Goal: Information Seeking & Learning: Learn about a topic

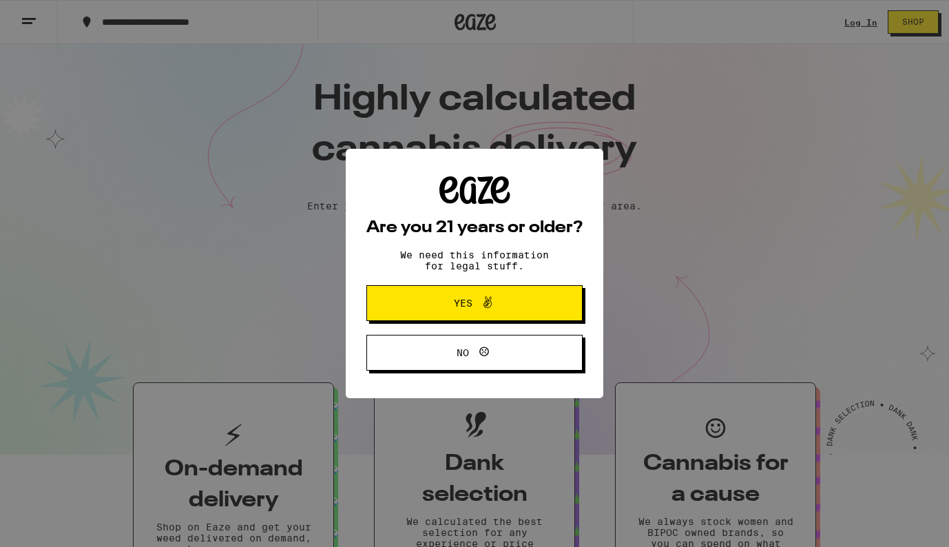
click at [432, 311] on span "Yes" at bounding box center [474, 303] width 105 height 18
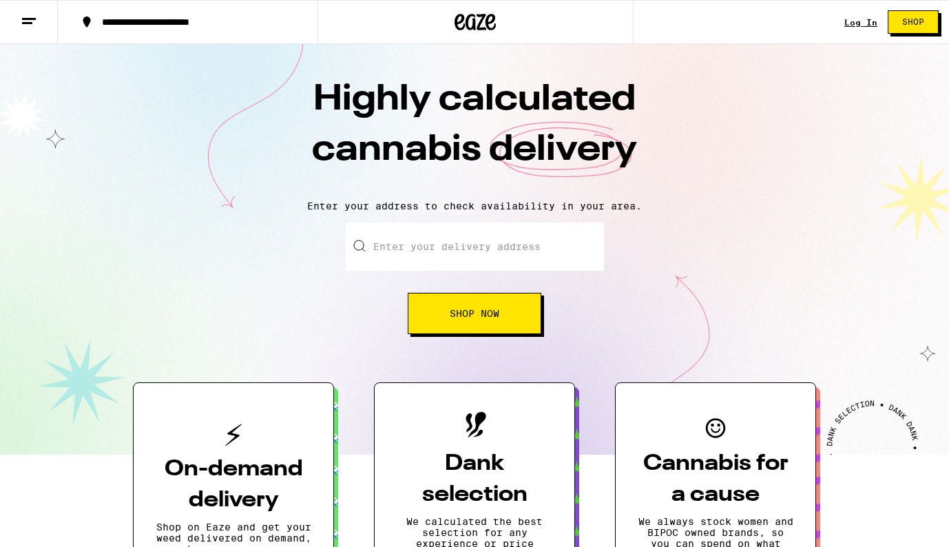
click at [25, 19] on line at bounding box center [29, 19] width 14 height 0
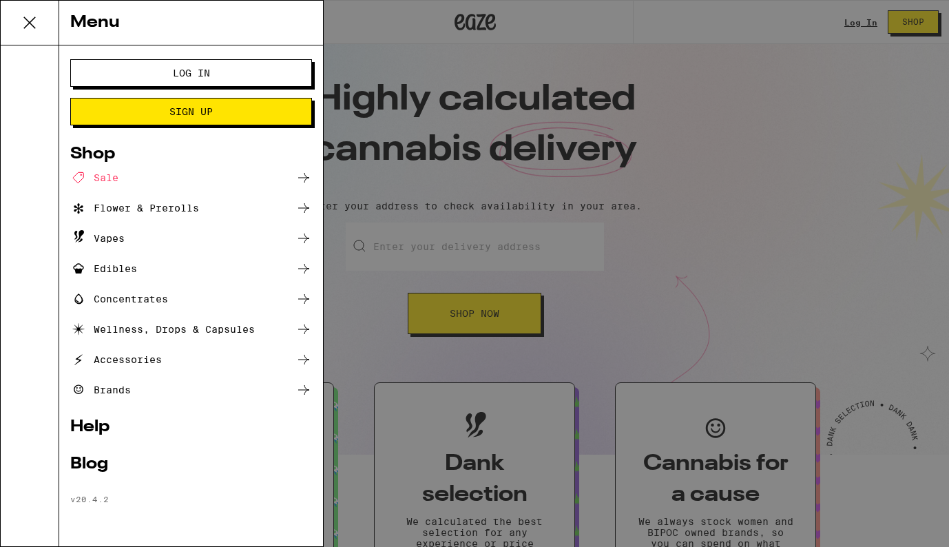
click at [132, 388] on div "Brands" at bounding box center [191, 390] width 242 height 17
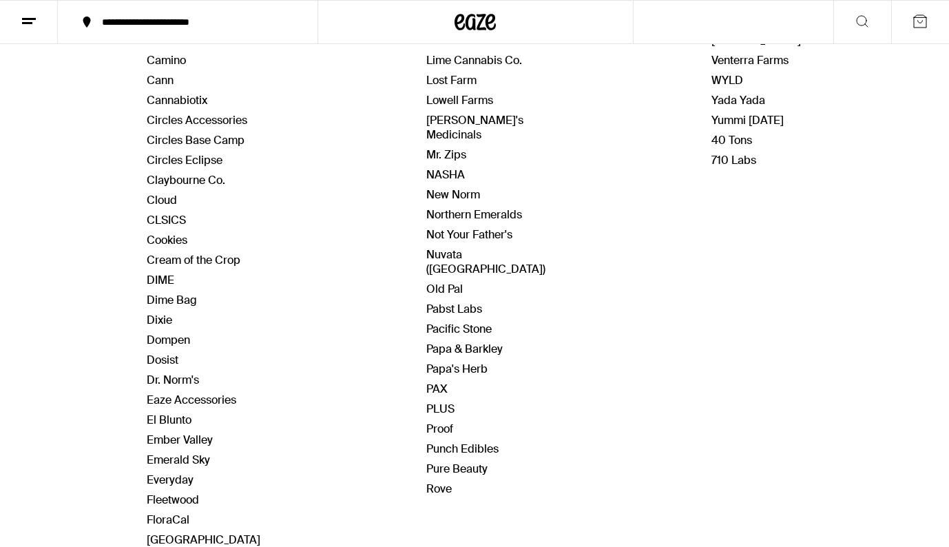
scroll to position [519, 0]
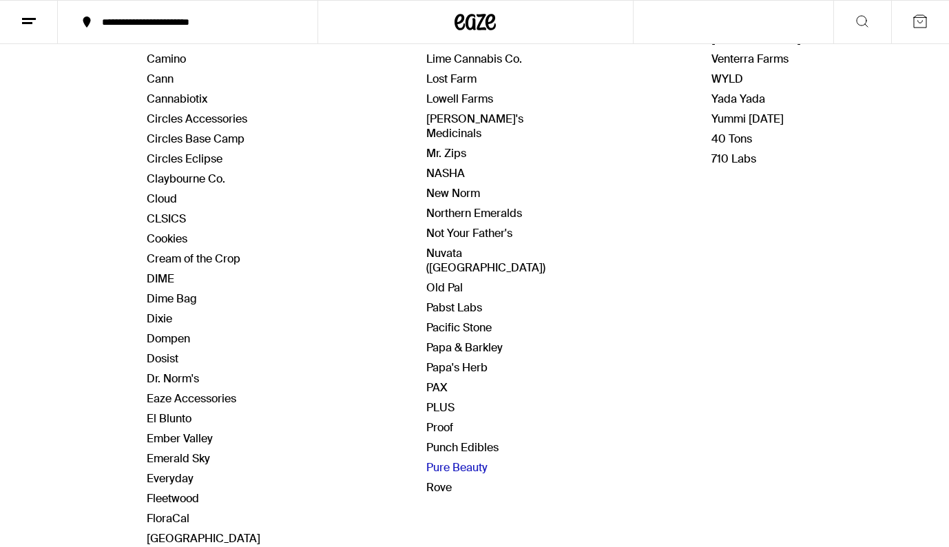
click at [479, 460] on link "Pure Beauty" at bounding box center [456, 467] width 61 height 14
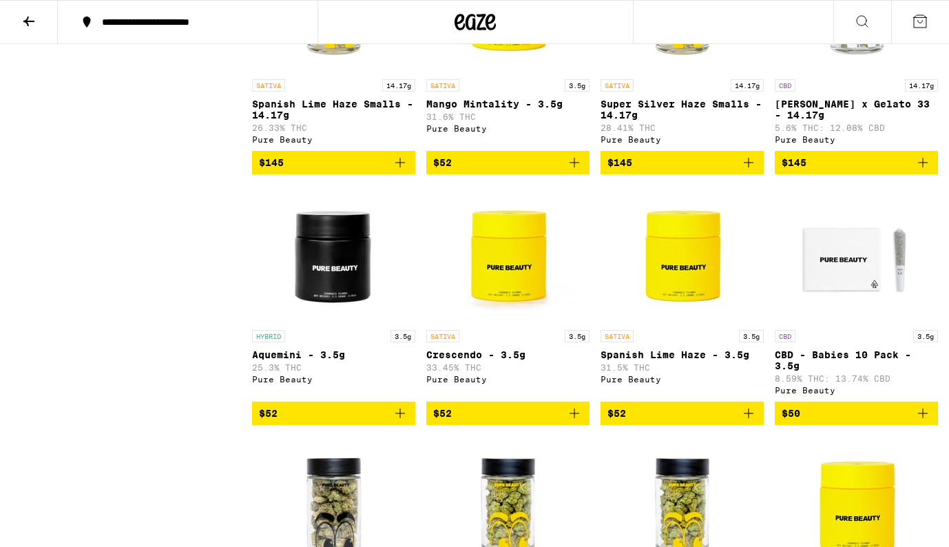
scroll to position [1739, 0]
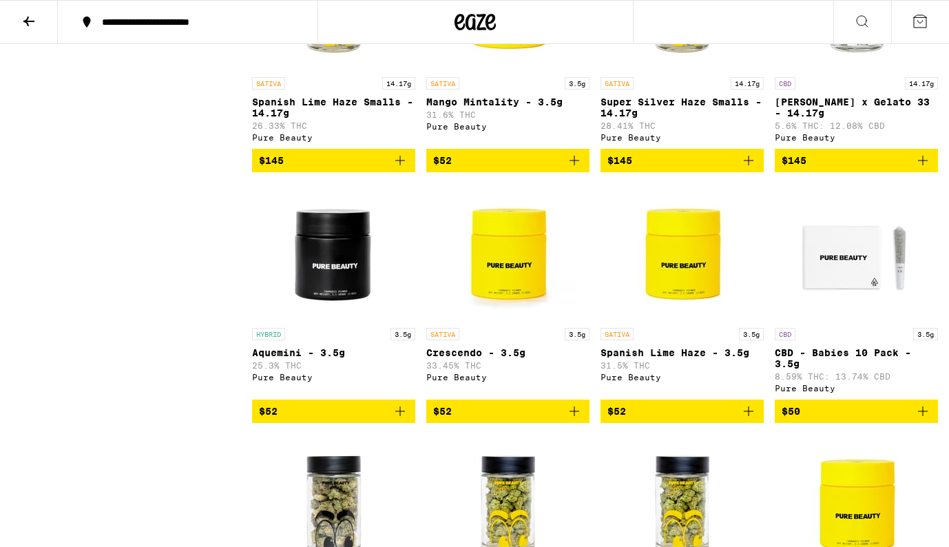
click at [682, 321] on img "Open page for Spanish Lime Haze - 3.5g from Pure Beauty" at bounding box center [683, 252] width 138 height 138
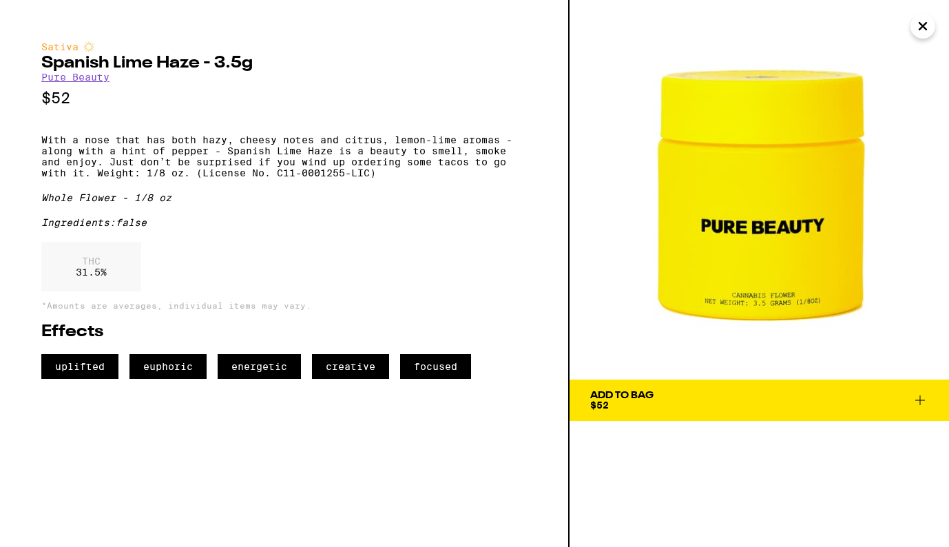
drag, startPoint x: 773, startPoint y: 260, endPoint x: 500, endPoint y: 12, distance: 368.6
click at [0, 0] on div "Sativa Spanish Lime Haze - 3.5g Pure Beauty $52 With a nose that has both hazy,…" at bounding box center [474, 273] width 949 height 547
click at [924, 29] on icon "Close" at bounding box center [923, 26] width 17 height 21
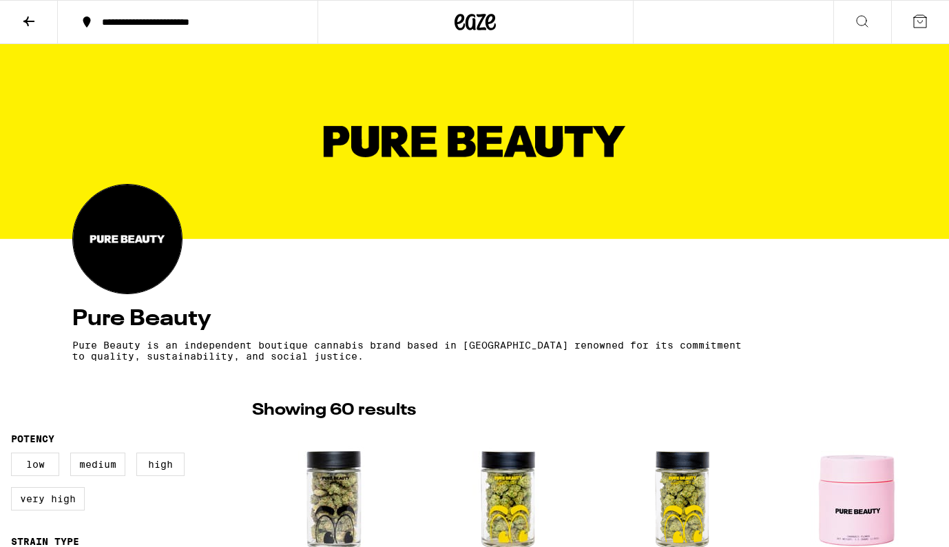
click at [26, 17] on icon at bounding box center [29, 21] width 17 height 17
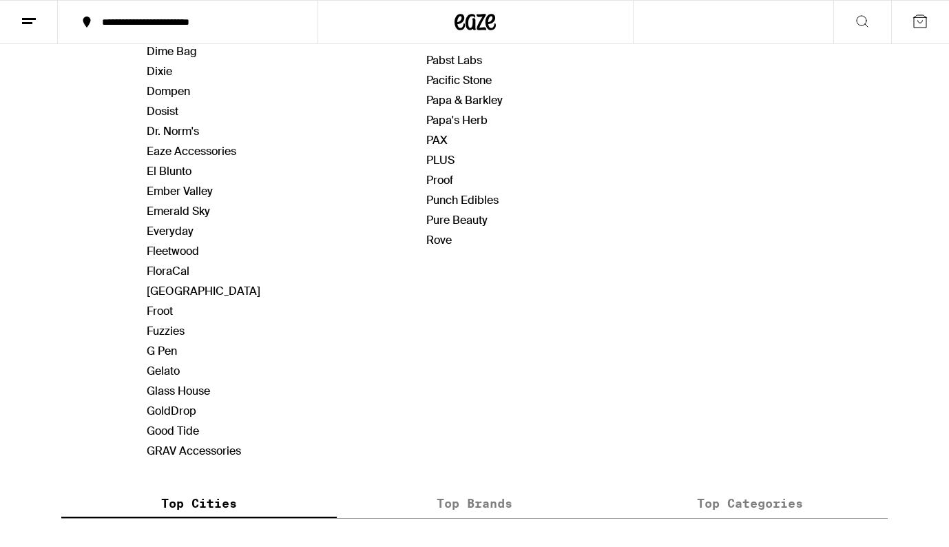
scroll to position [770, 0]
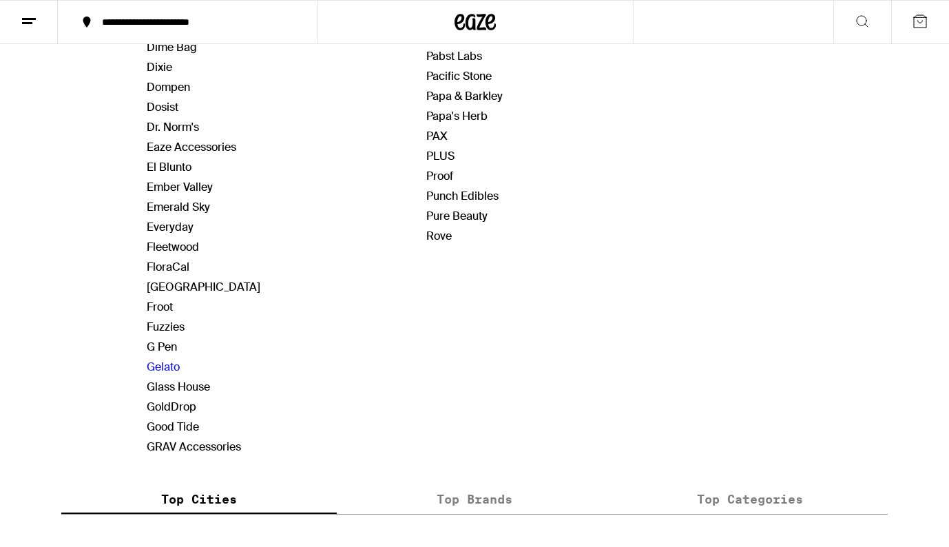
click at [170, 365] on link "Gelato" at bounding box center [163, 366] width 33 height 14
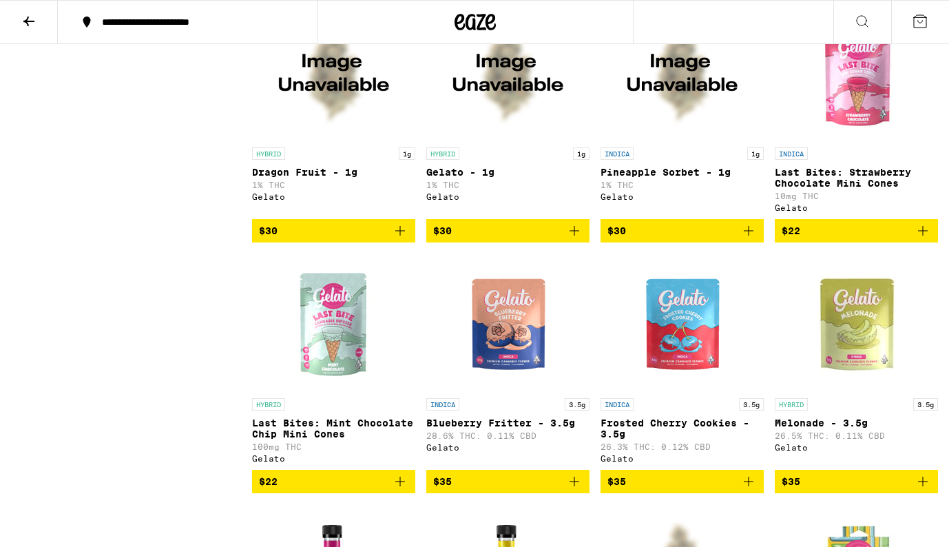
scroll to position [1434, 0]
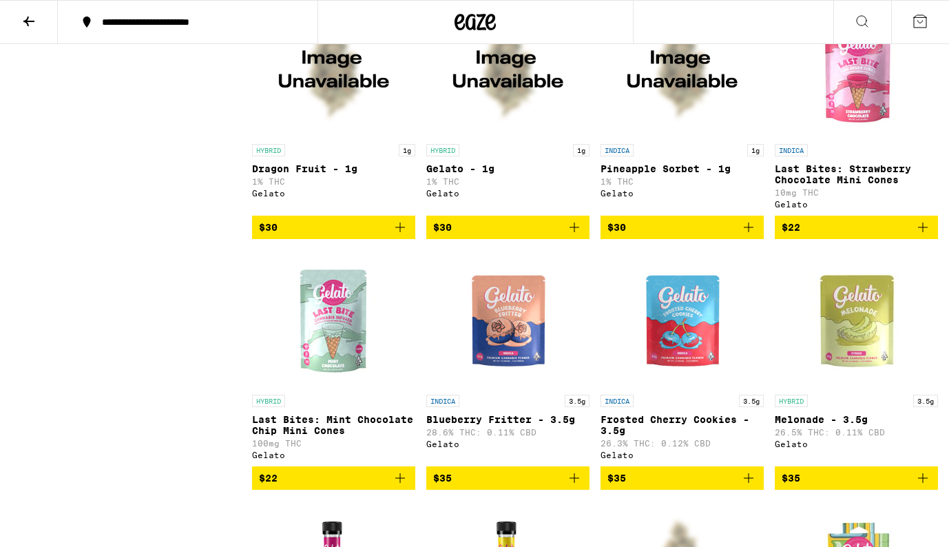
click at [873, 364] on img "Open page for Melonade - 3.5g from Gelato" at bounding box center [857, 319] width 138 height 138
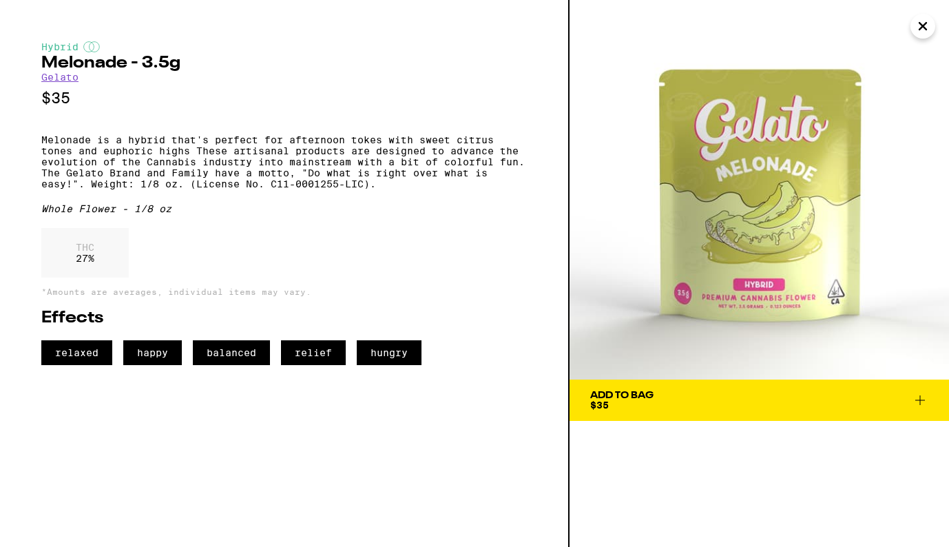
click at [923, 27] on icon "Close" at bounding box center [922, 26] width 7 height 7
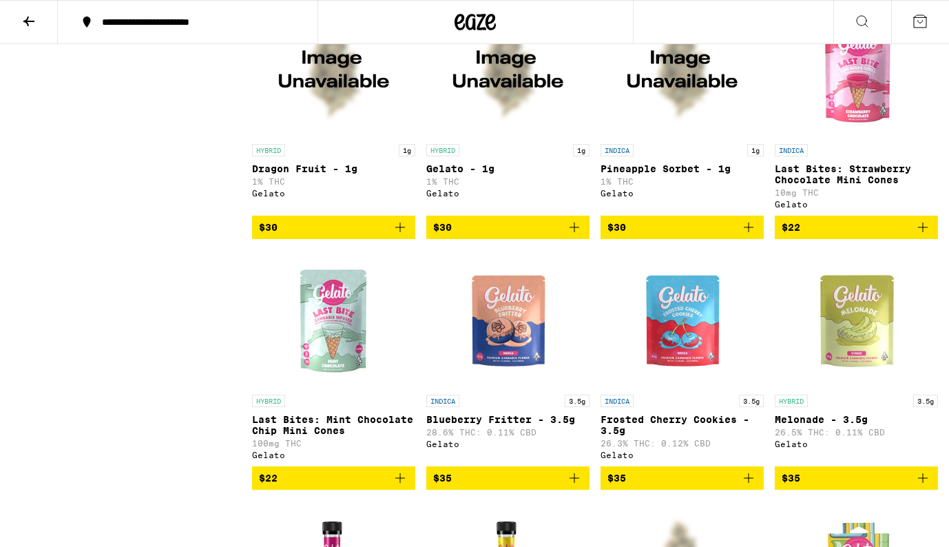
click at [870, 372] on img "Open page for Melonade - 3.5g from Gelato" at bounding box center [857, 319] width 138 height 138
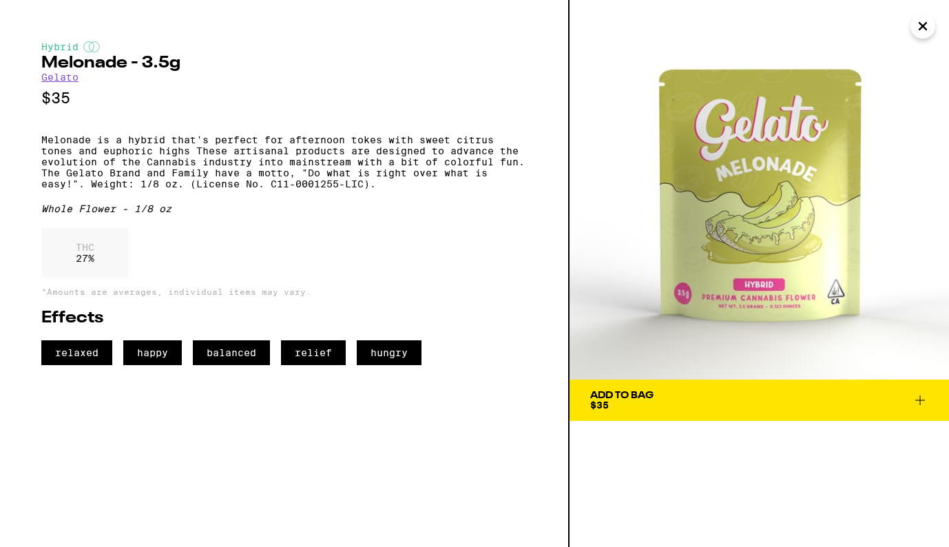
drag, startPoint x: 773, startPoint y: 249, endPoint x: 494, endPoint y: 6, distance: 369.5
click at [0, 0] on div "Hybrid Melonade - 3.5g Gelato $35 Melonade is a hybrid that's perfect for after…" at bounding box center [474, 273] width 949 height 547
click at [928, 30] on icon "Close" at bounding box center [923, 26] width 17 height 21
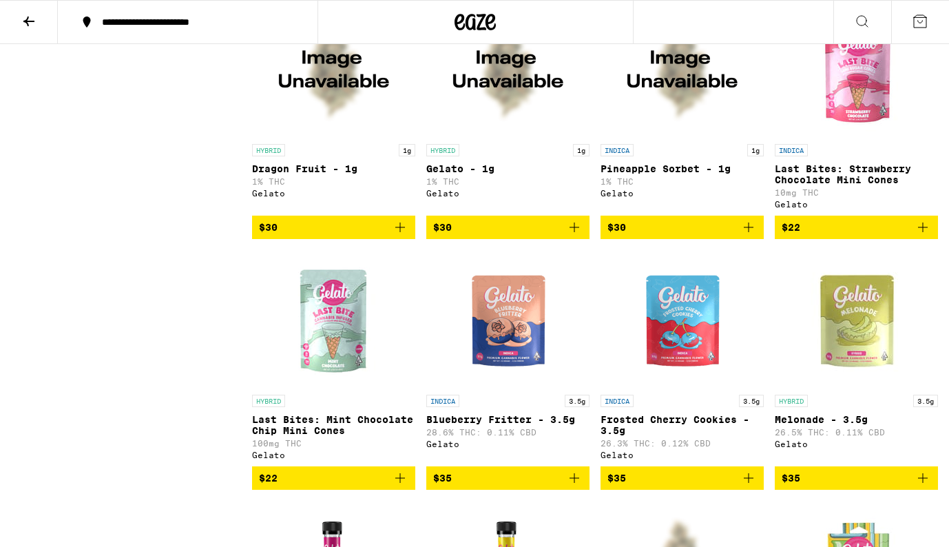
click at [849, 371] on img "Open page for Melonade - 3.5g from Gelato" at bounding box center [857, 319] width 138 height 138
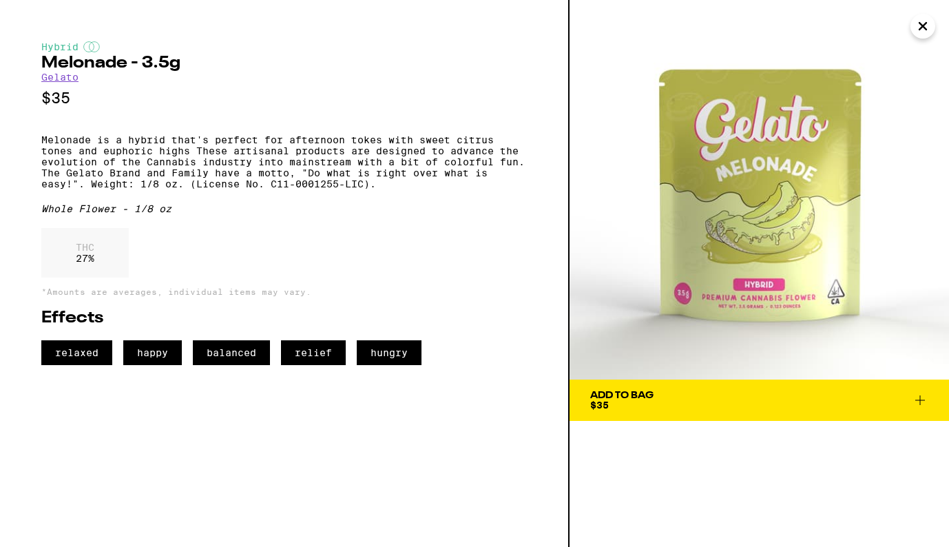
click at [921, 28] on icon "Close" at bounding box center [922, 26] width 7 height 7
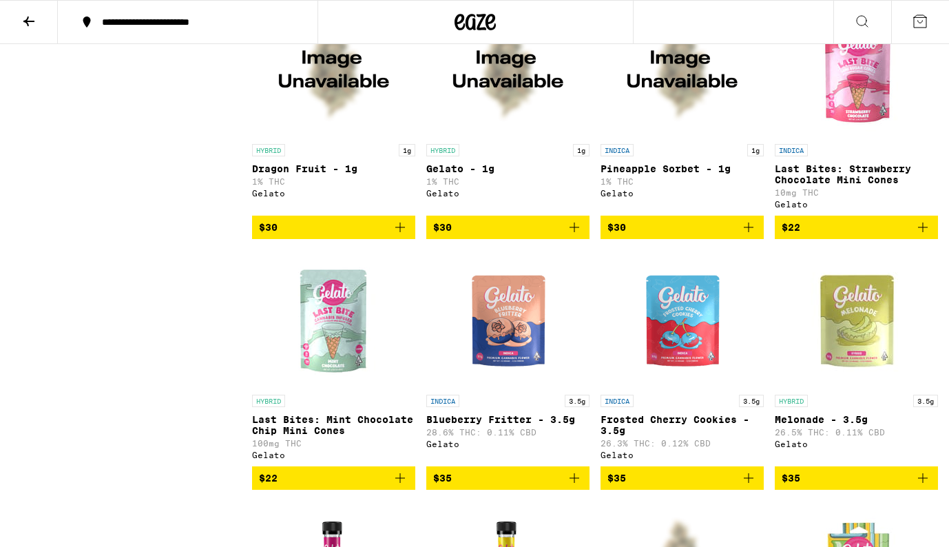
click at [33, 20] on icon at bounding box center [28, 22] width 11 height 10
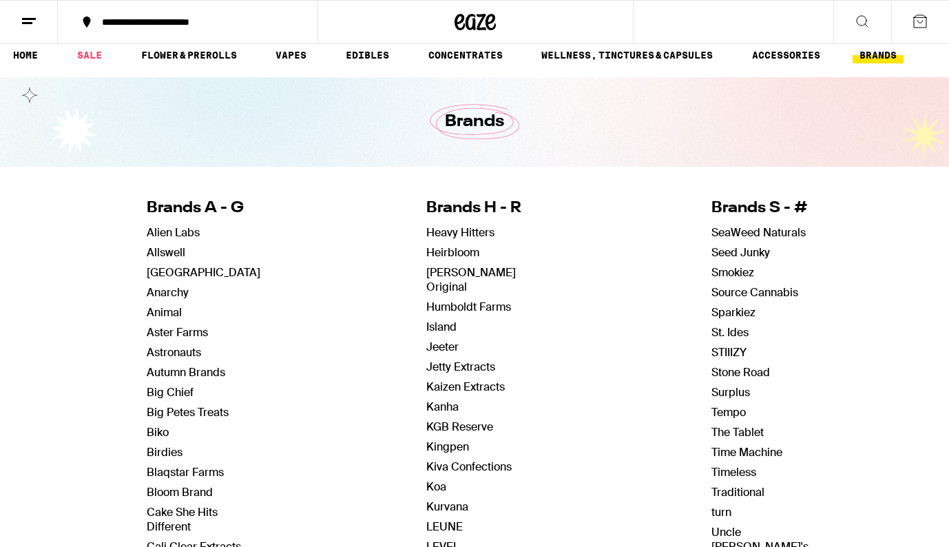
scroll to position [14, 0]
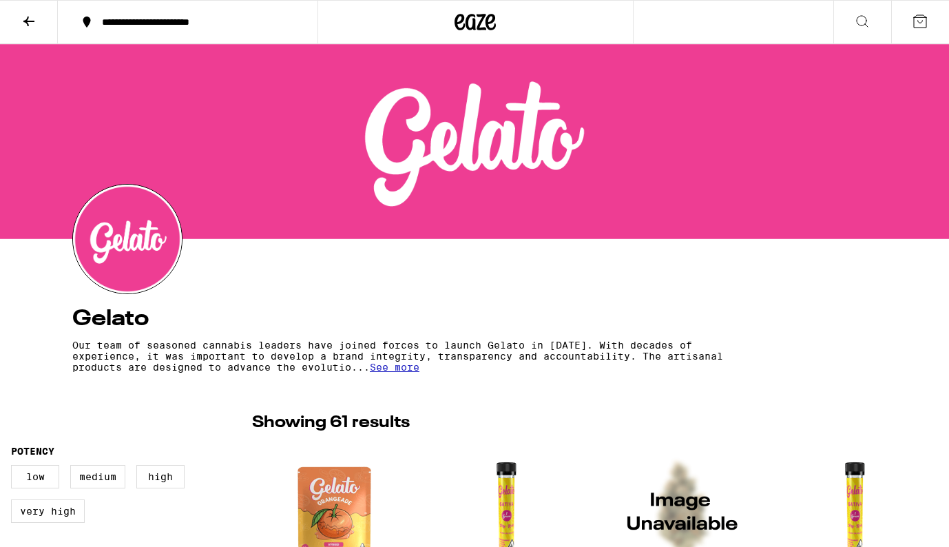
click at [28, 22] on icon at bounding box center [29, 21] width 17 height 17
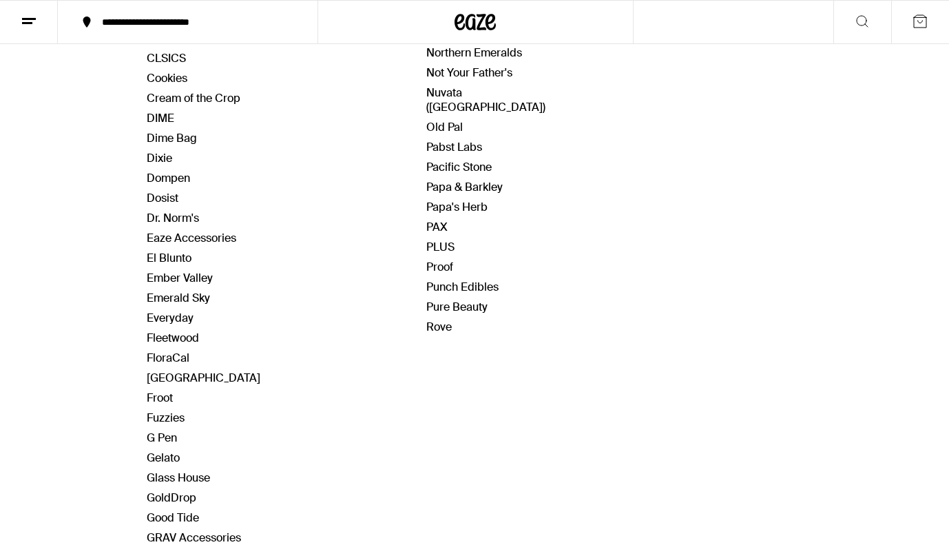
scroll to position [683, 0]
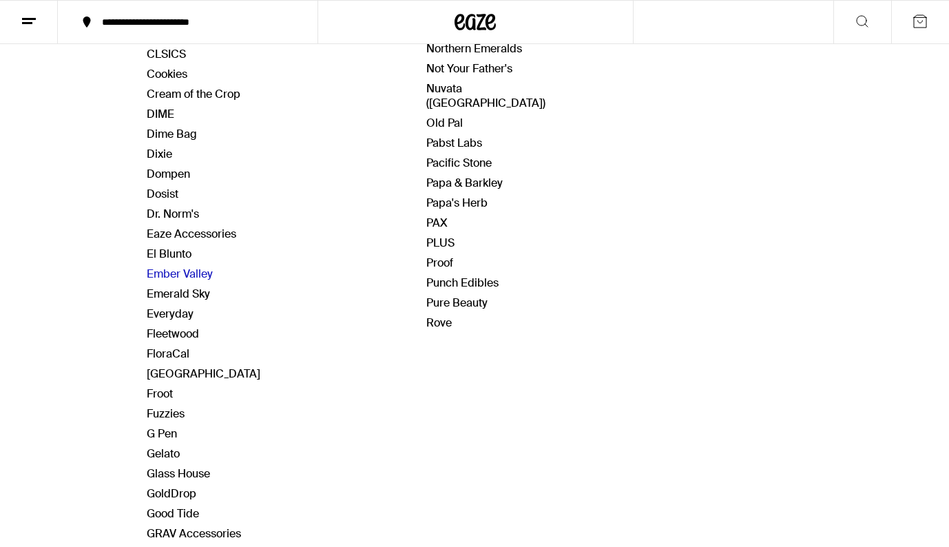
click at [184, 271] on link "Ember Valley" at bounding box center [180, 274] width 66 height 14
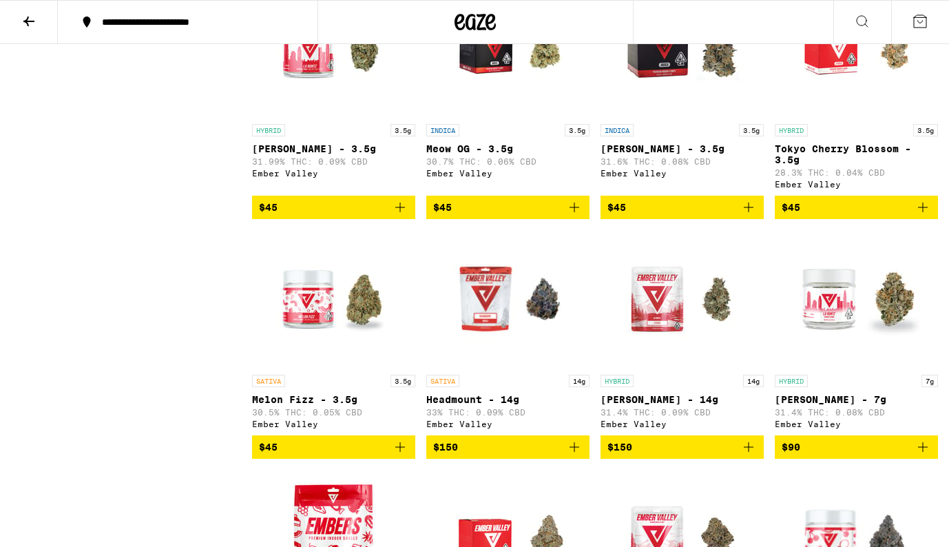
scroll to position [1418, 0]
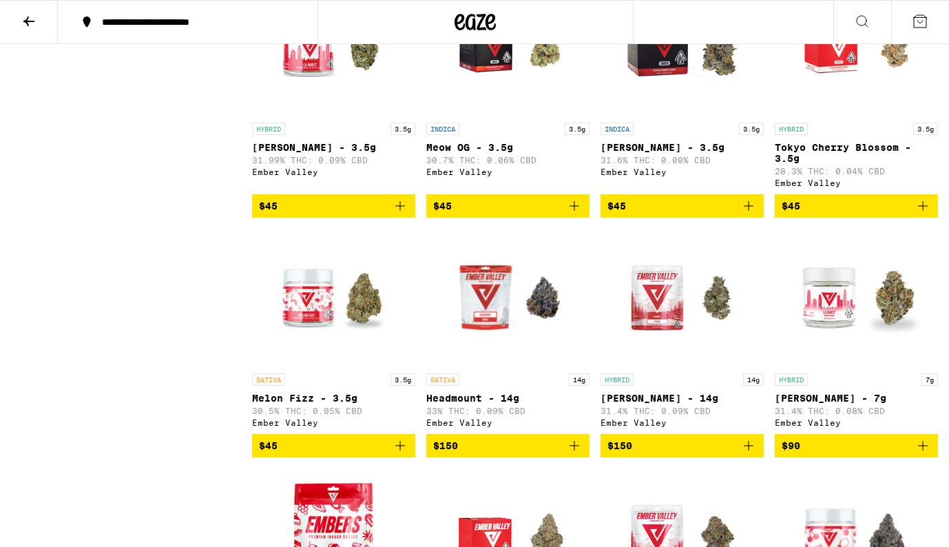
click at [311, 356] on img "Open page for Melon Fizz - 3.5g from Ember Valley" at bounding box center [334, 298] width 138 height 138
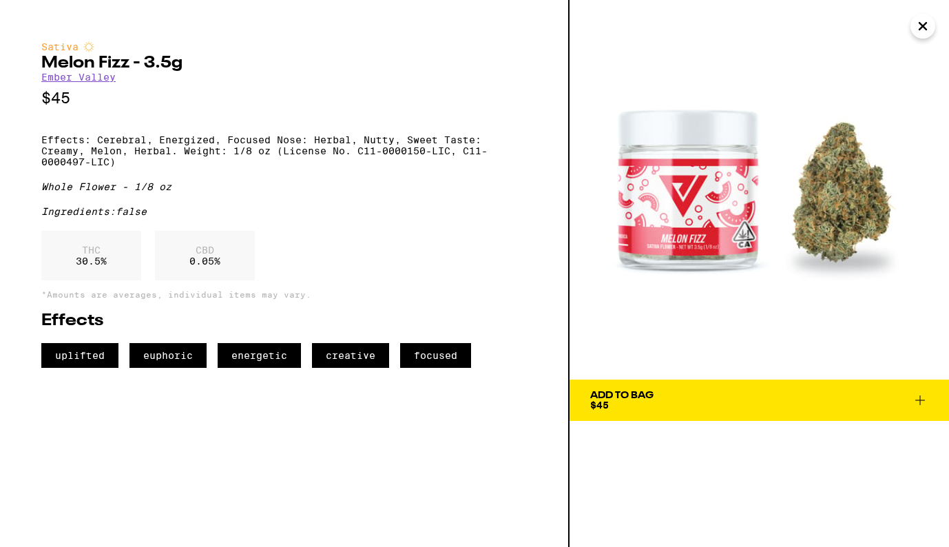
drag, startPoint x: 706, startPoint y: 210, endPoint x: 512, endPoint y: 9, distance: 279.6
click at [0, 0] on div "Sativa Melon Fizz - 3.5g Ember Valley $45 Effects: Cerebral, Energized, Focused…" at bounding box center [474, 273] width 949 height 547
click at [41, 145] on p "Effects: Cerebral, Energized, Focused Nose: Herbal, Nutty, Sweet Taste: Creamy,…" at bounding box center [284, 150] width 486 height 33
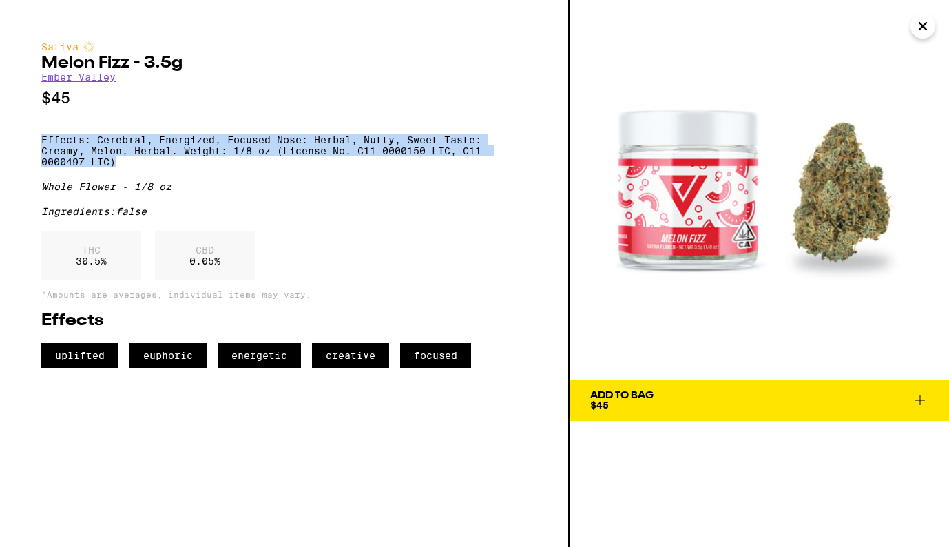
click at [118, 167] on p "Effects: Cerebral, Energized, Focused Nose: Herbal, Nutty, Sweet Taste: Creamy,…" at bounding box center [284, 150] width 486 height 33
copy p "Effects: Cerebral, Energized, Focused Nose: Herbal, Nutty, Sweet Taste: Creamy,…"
click at [928, 22] on icon "Close" at bounding box center [923, 26] width 17 height 21
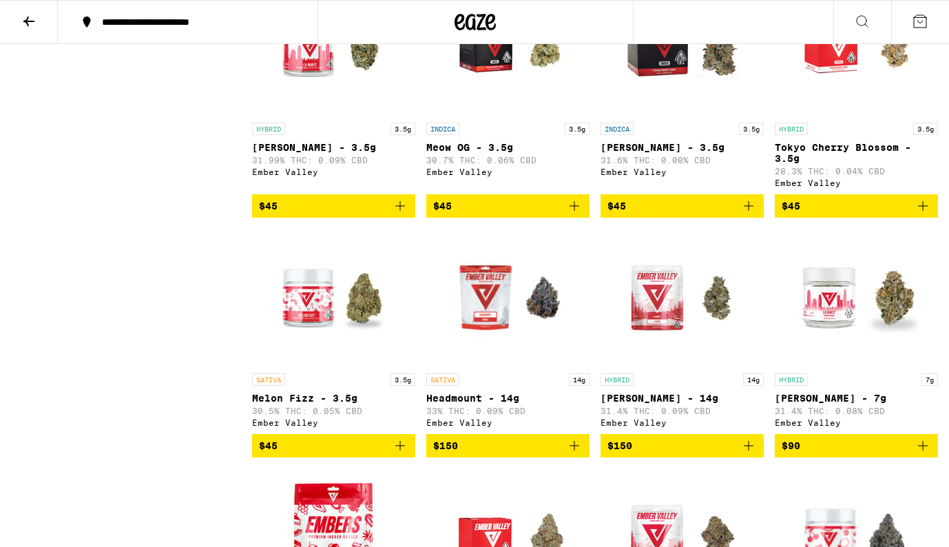
click at [29, 21] on icon at bounding box center [28, 22] width 11 height 10
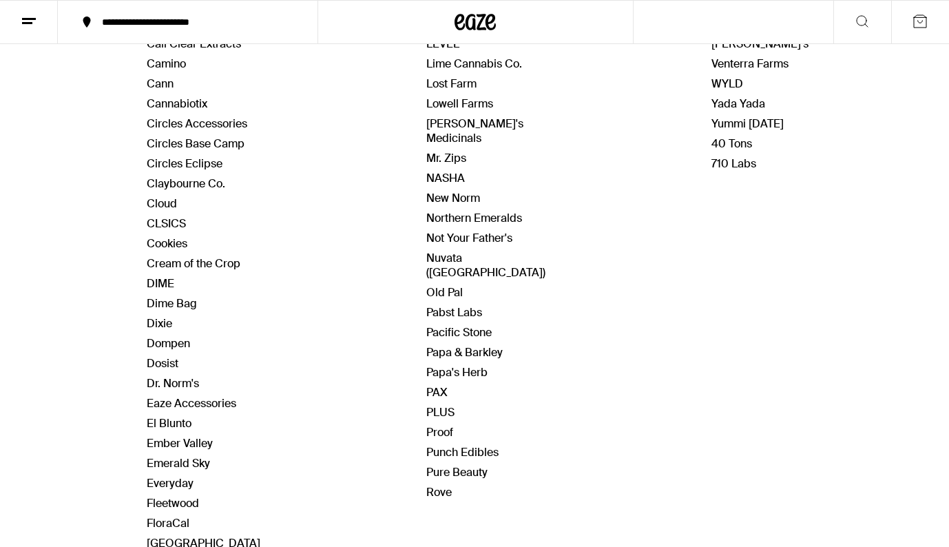
scroll to position [541, 0]
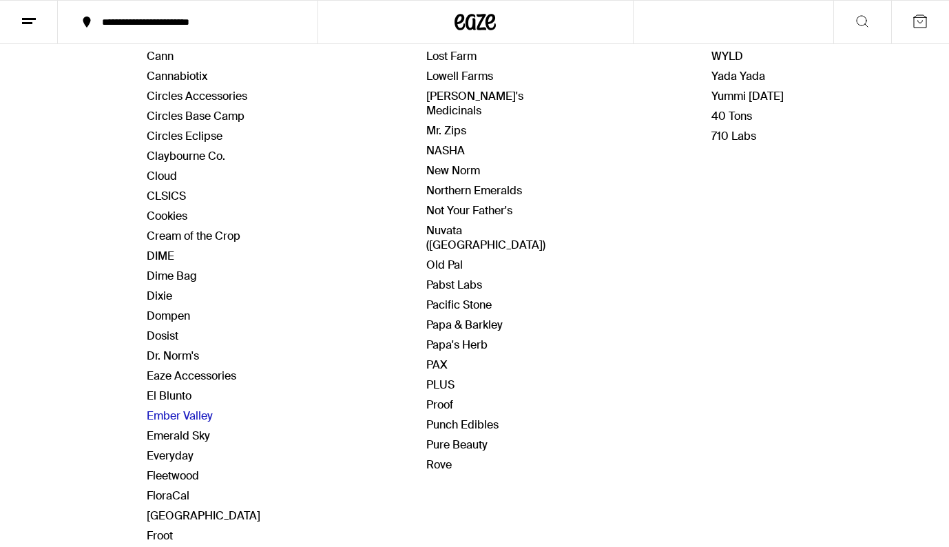
click at [193, 416] on link "Ember Valley" at bounding box center [180, 415] width 66 height 14
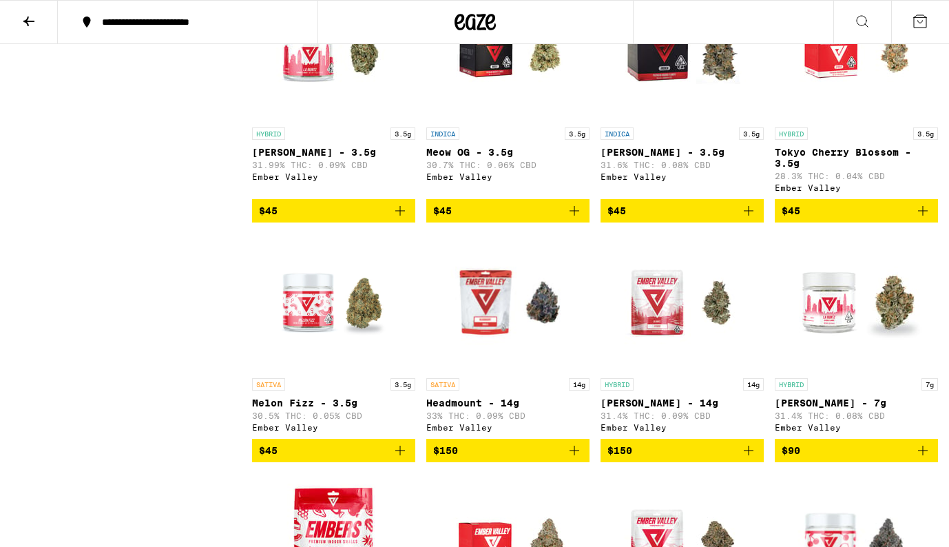
scroll to position [1412, 0]
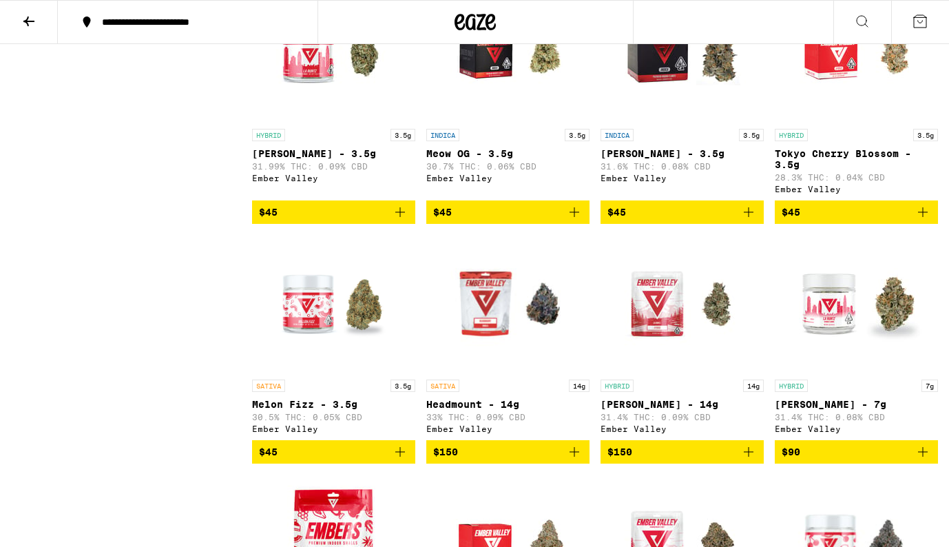
click at [306, 348] on img "Open page for Melon Fizz - 3.5g from Ember Valley" at bounding box center [334, 304] width 138 height 138
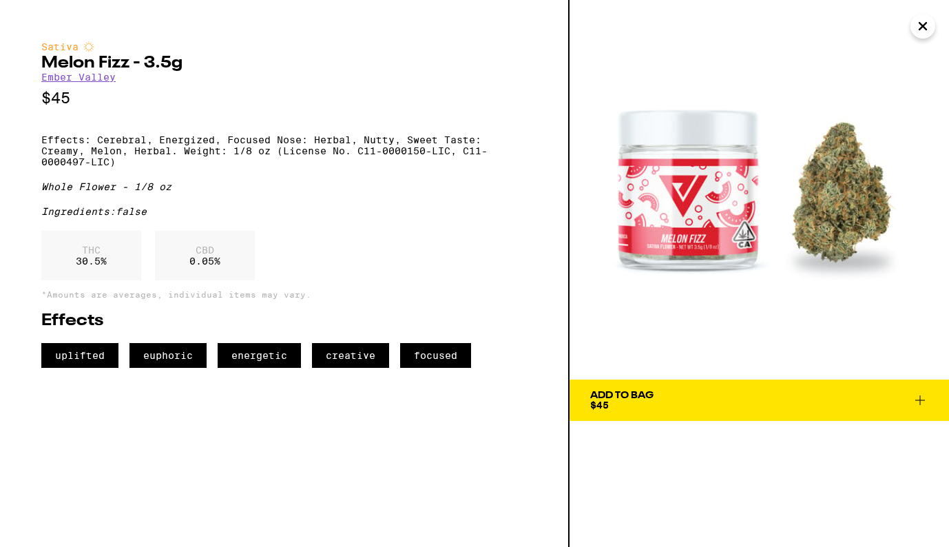
click at [932, 22] on button "Close" at bounding box center [922, 26] width 25 height 25
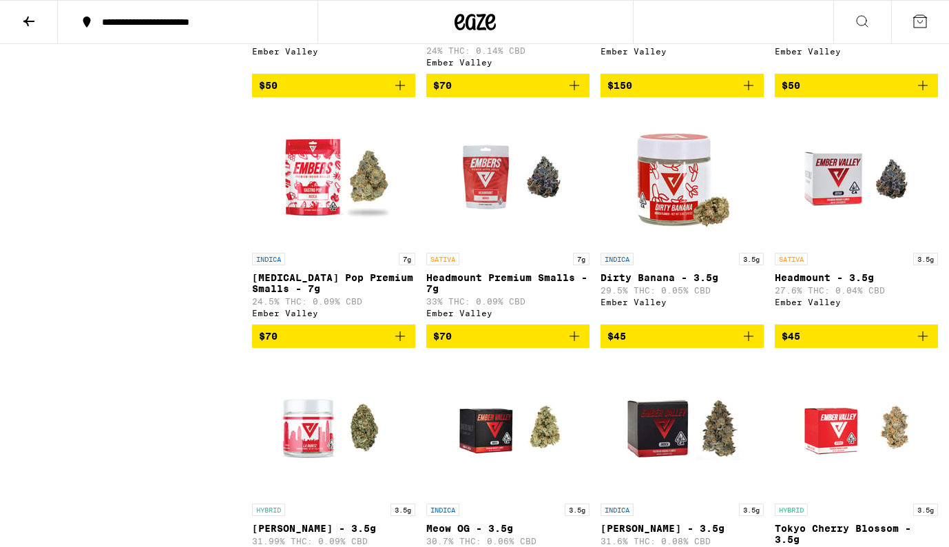
scroll to position [1038, 0]
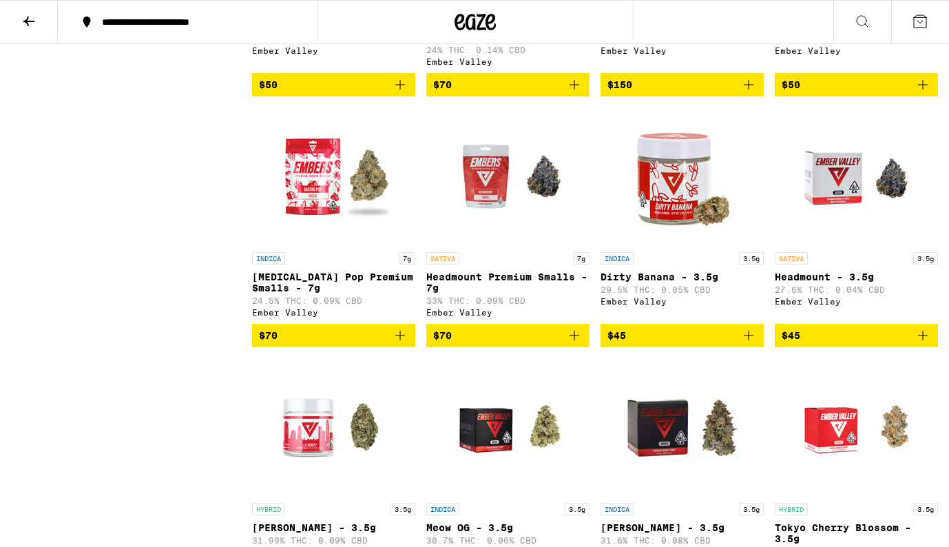
click at [679, 220] on img "Open page for Dirty Banana - 3.5g from Ember Valley" at bounding box center [683, 176] width 138 height 138
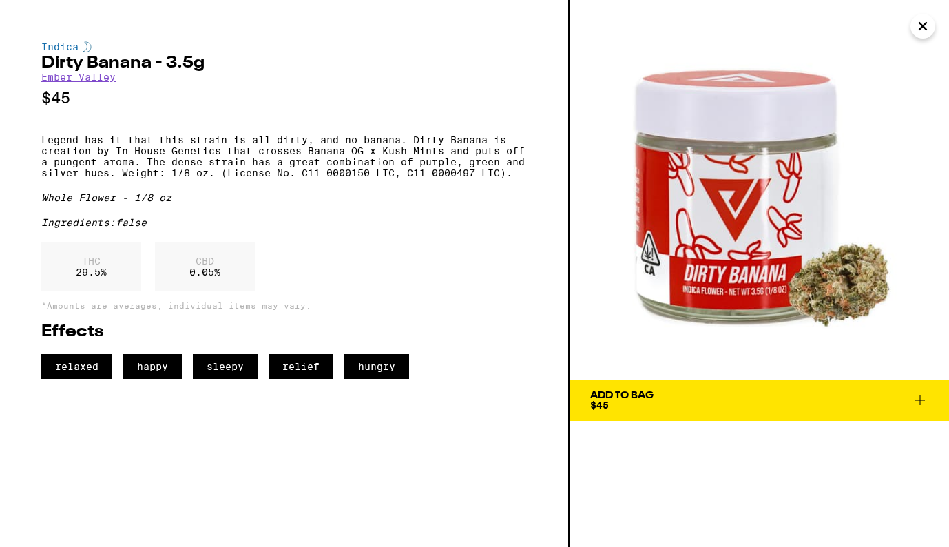
drag, startPoint x: 733, startPoint y: 213, endPoint x: 484, endPoint y: 14, distance: 319.0
click at [0, 0] on div "Indica Dirty Banana - 3.5g Ember Valley $45 Legend has it that this strain is a…" at bounding box center [474, 273] width 949 height 547
click at [43, 148] on p "Legend has it that this strain is all dirty, and no banana. Dirty Banana is cre…" at bounding box center [284, 156] width 486 height 44
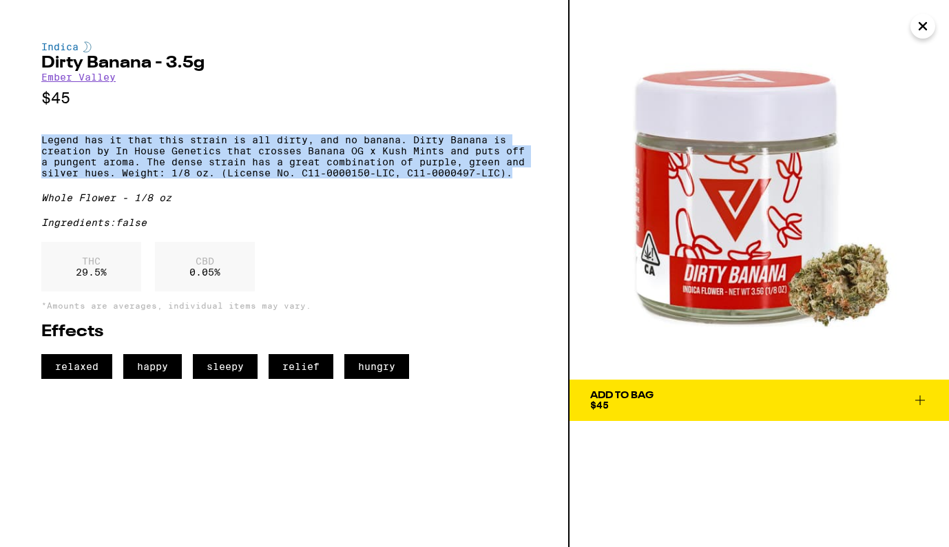
click at [122, 178] on p "Legend has it that this strain is all dirty, and no banana. Dirty Banana is cre…" at bounding box center [284, 156] width 486 height 44
copy p "Legend has it that this strain is all dirty, and no banana. Dirty Banana is cre…"
click at [920, 25] on icon "Close" at bounding box center [923, 26] width 17 height 21
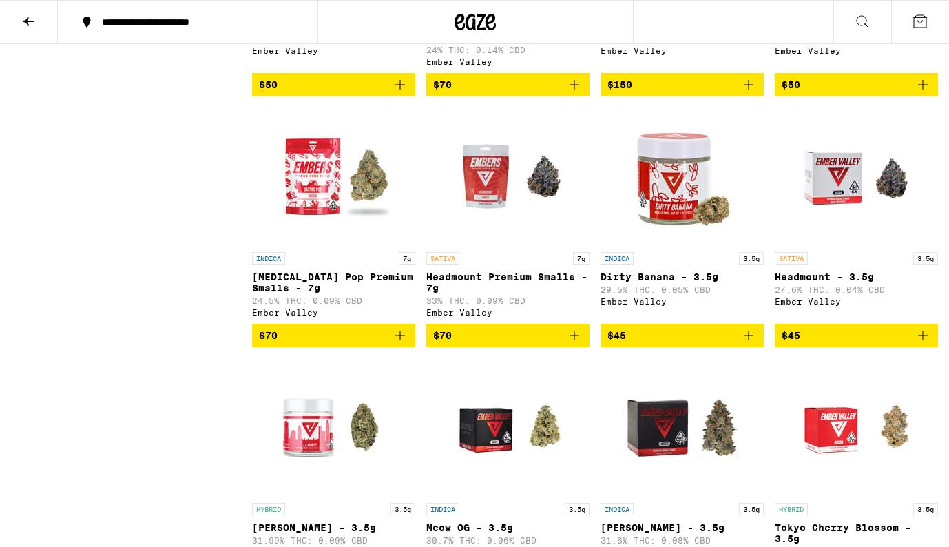
click at [33, 22] on icon at bounding box center [29, 21] width 17 height 17
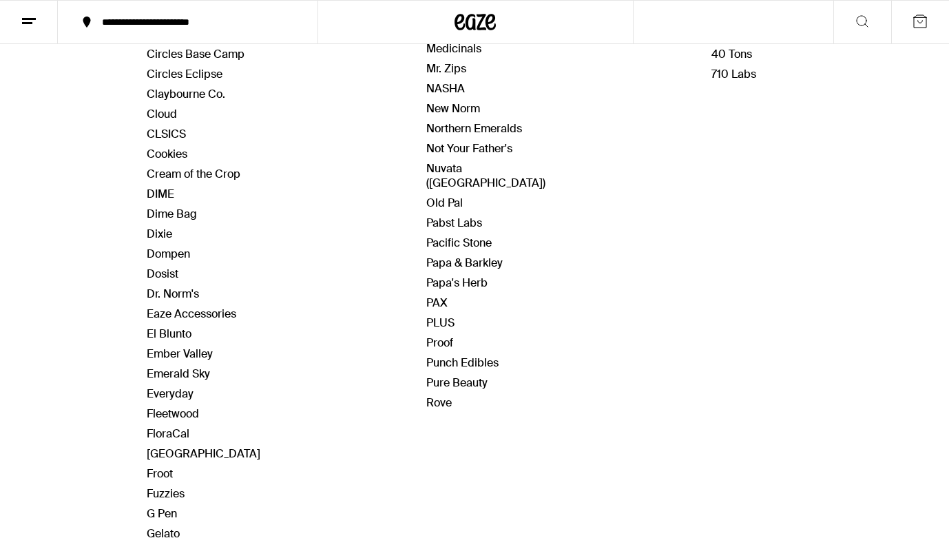
scroll to position [603, 0]
click at [478, 376] on link "Pure Beauty" at bounding box center [456, 383] width 61 height 14
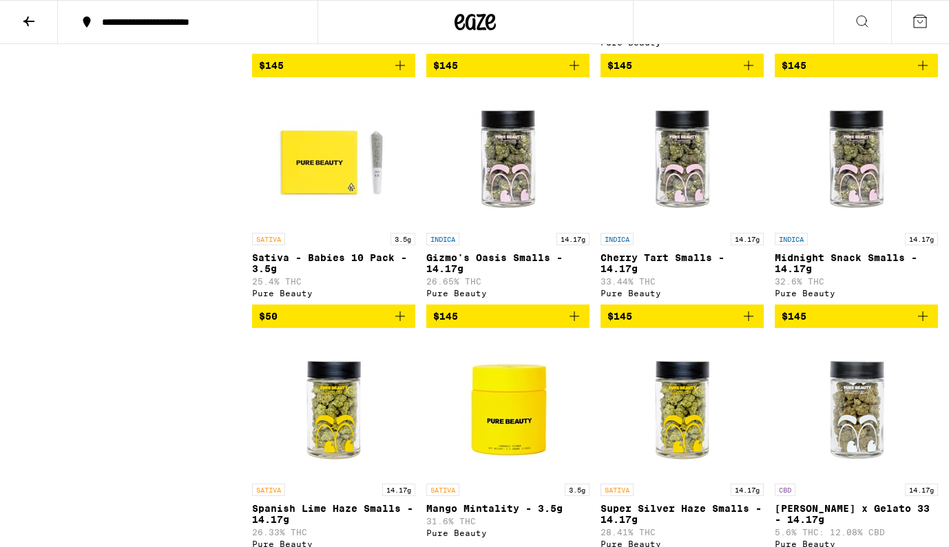
scroll to position [1332, 0]
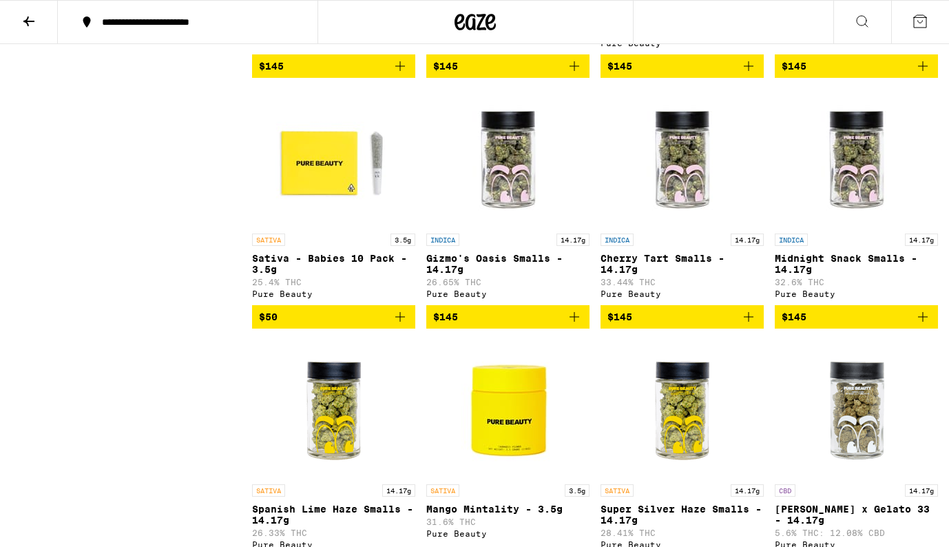
click at [853, 217] on img "Open page for Midnight Snack Smalls - 14.17g from Pure Beauty" at bounding box center [857, 158] width 138 height 138
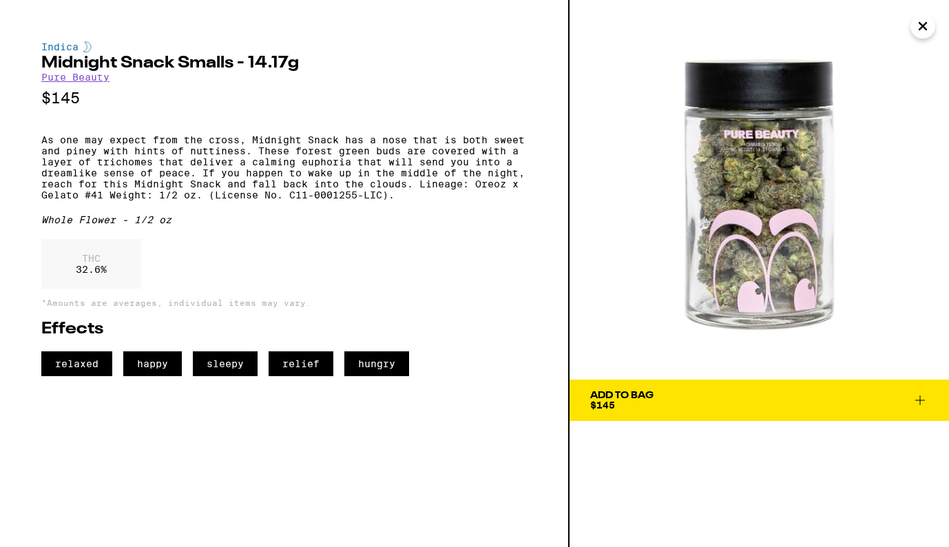
drag, startPoint x: 771, startPoint y: 274, endPoint x: 462, endPoint y: 21, distance: 399.3
click at [0, 0] on div "Indica Midnight Snack Smalls - 14.17g Pure Beauty $145 As one may expect from t…" at bounding box center [474, 273] width 949 height 547
click at [928, 28] on icon "Close" at bounding box center [923, 26] width 17 height 21
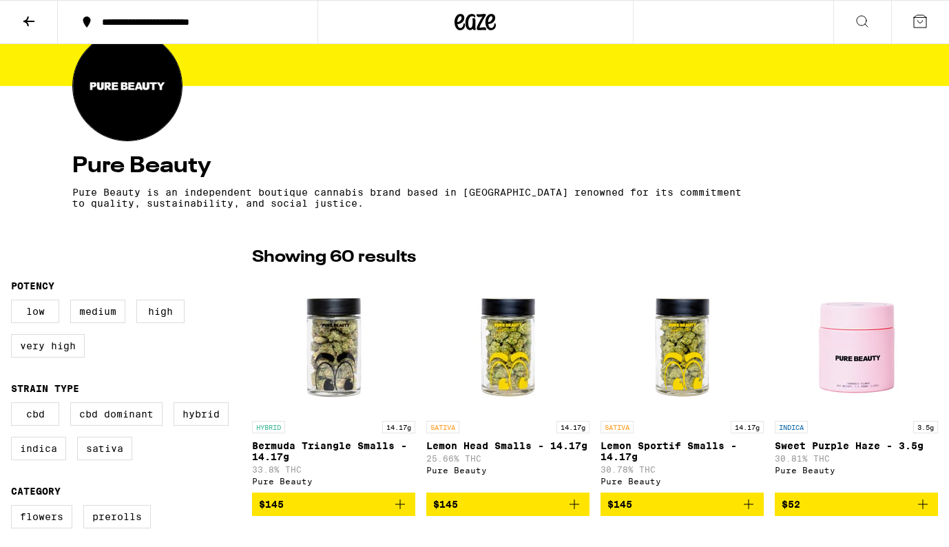
scroll to position [160, 0]
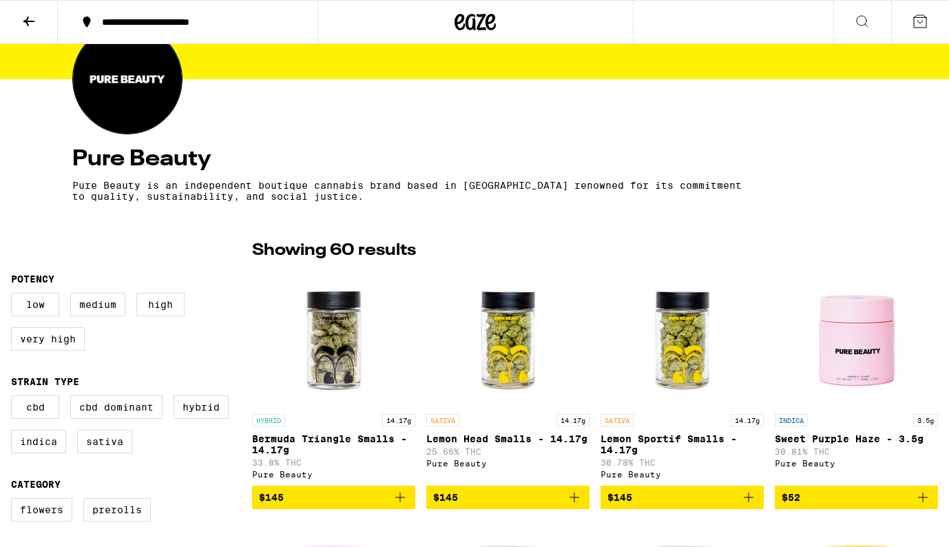
click at [505, 354] on img "Open page for Lemon Head Smalls - 14.17g from Pure Beauty" at bounding box center [508, 338] width 138 height 138
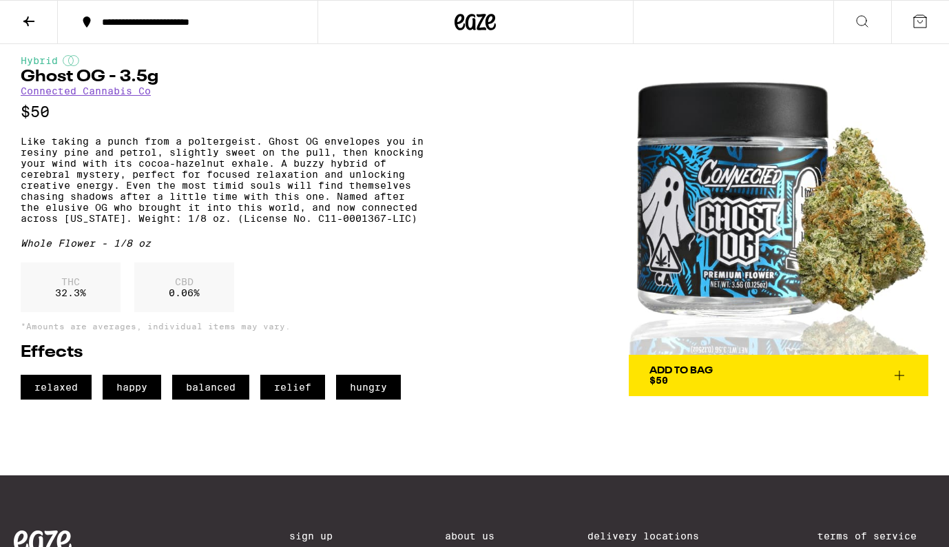
scroll to position [7, 0]
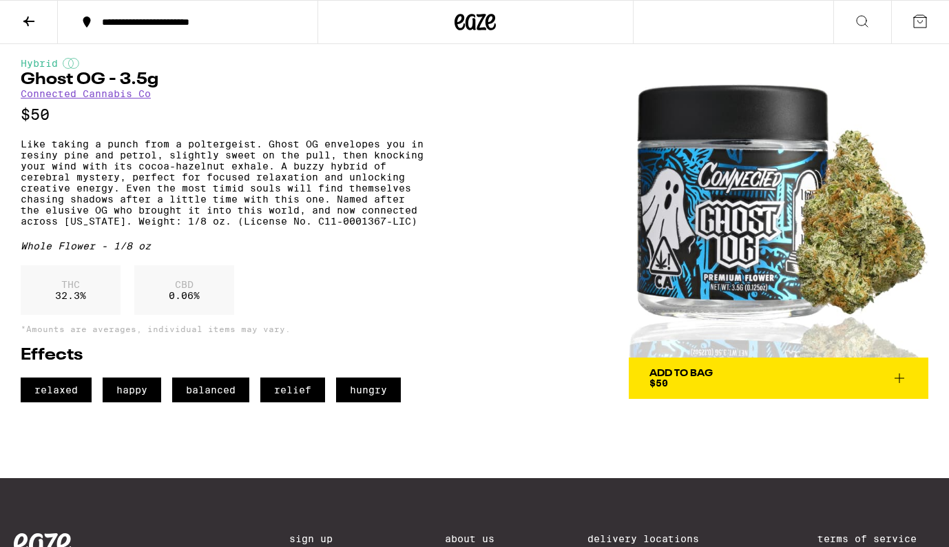
drag, startPoint x: 732, startPoint y: 254, endPoint x: 592, endPoint y: 2, distance: 288.6
click at [0, 0] on div "**********" at bounding box center [474, 344] width 949 height 702
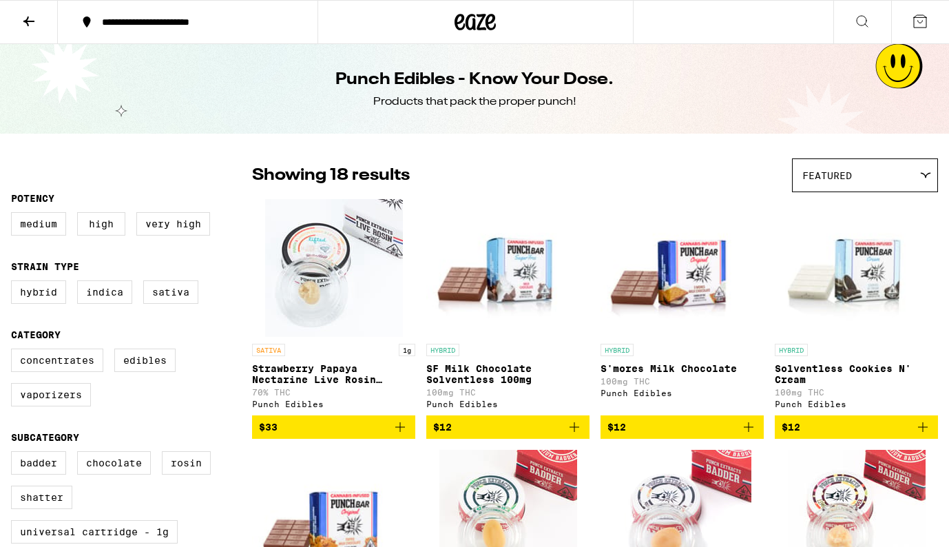
click at [526, 297] on img "Open page for SF Milk Chocolate Solventless 100mg from Punch Edibles" at bounding box center [507, 268] width 163 height 138
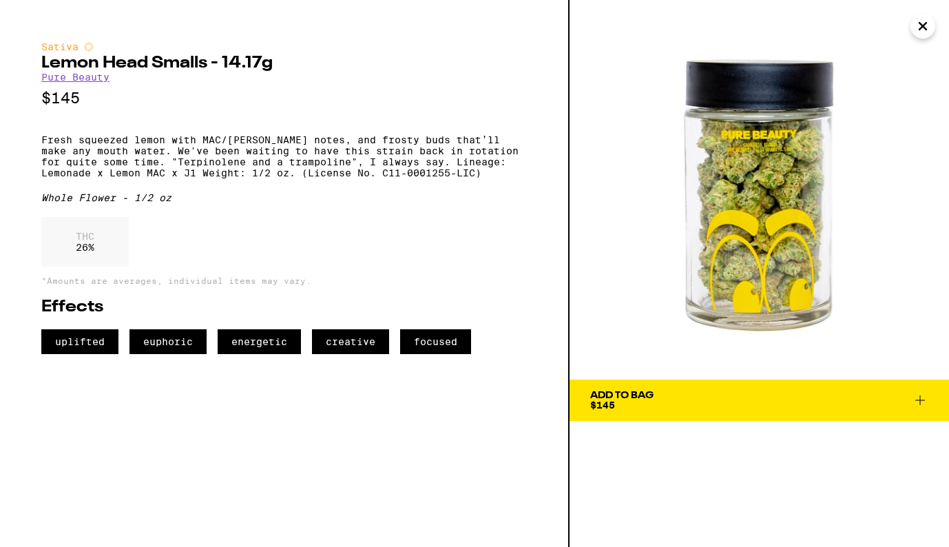
click at [921, 26] on icon "Close" at bounding box center [922, 26] width 7 height 7
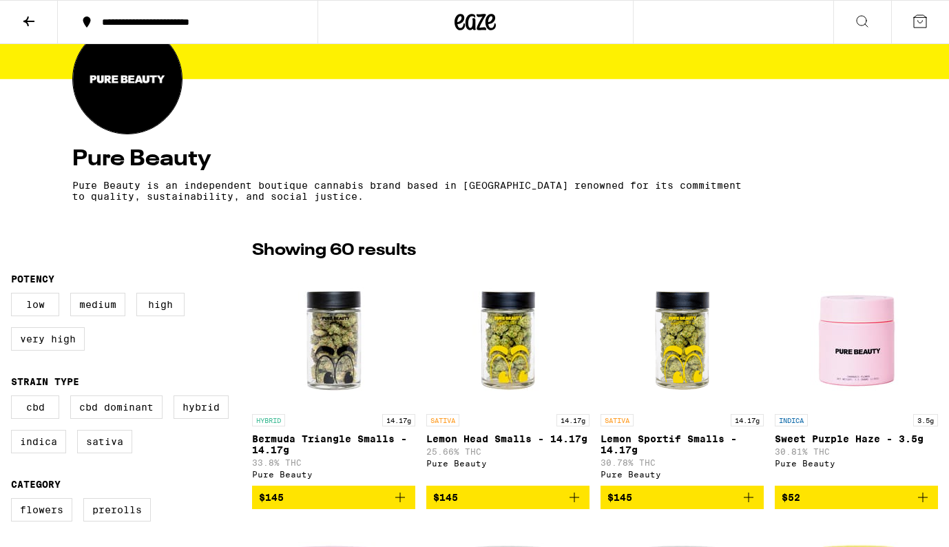
click at [33, 24] on icon at bounding box center [29, 21] width 17 height 17
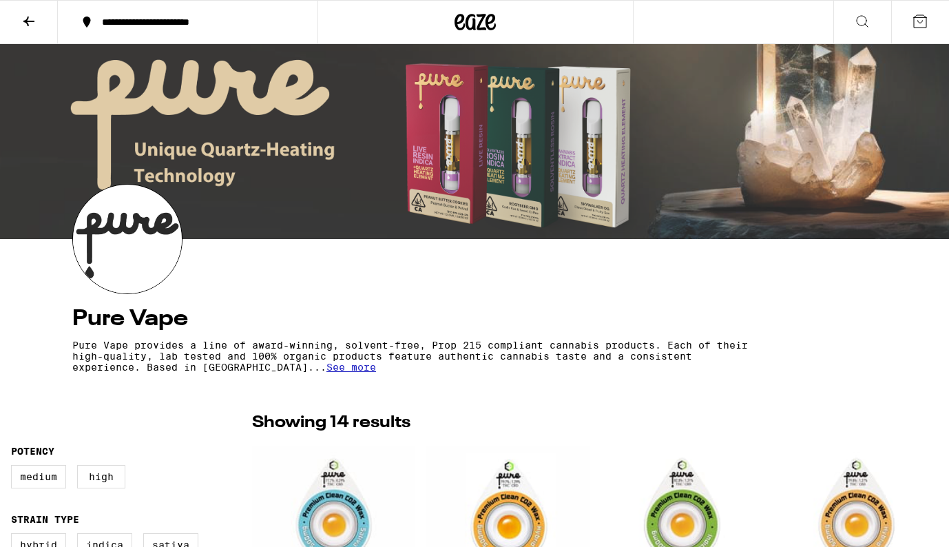
click at [376, 369] on span "See more" at bounding box center [351, 367] width 50 height 11
